Goal: Task Accomplishment & Management: Manage account settings

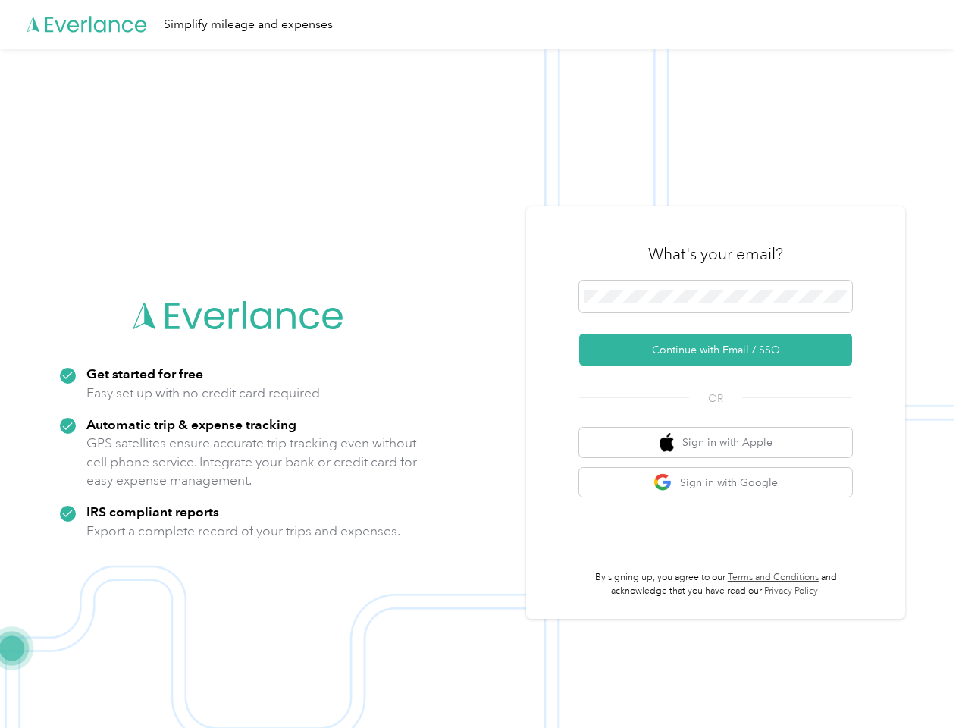
click at [481, 364] on img at bounding box center [477, 413] width 955 height 728
click at [481, 24] on div "Simplify mileage and expenses" at bounding box center [477, 24] width 955 height 49
click at [722, 350] on button "Continue with Email / SSO" at bounding box center [715, 350] width 273 height 32
click at [722, 442] on button "Sign in with Apple" at bounding box center [715, 443] width 273 height 30
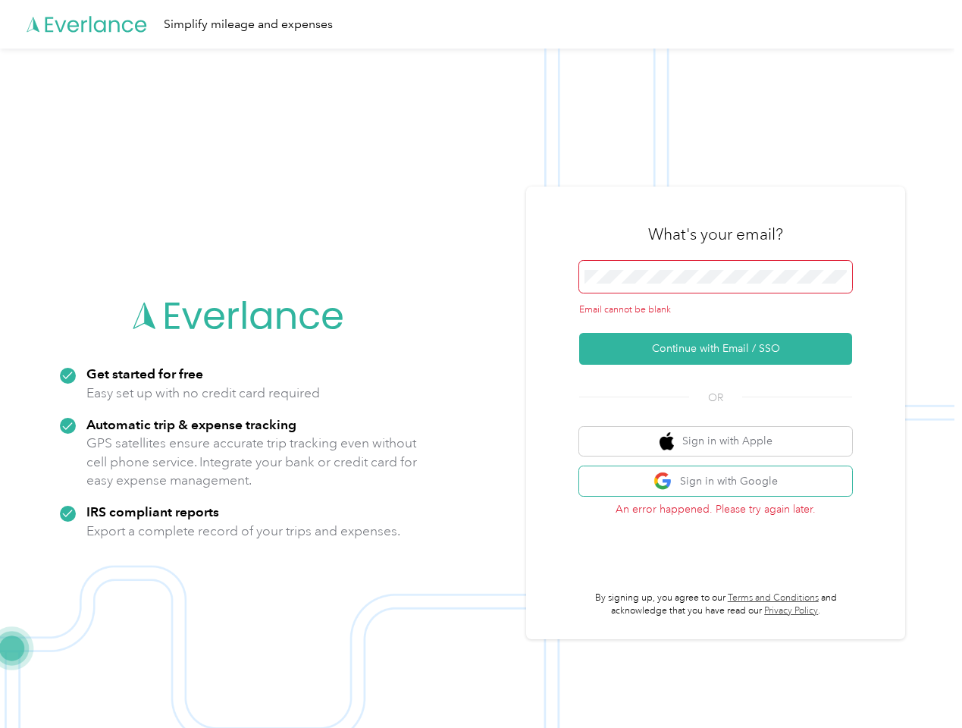
click at [722, 482] on button "Sign in with Google" at bounding box center [715, 481] width 273 height 30
